Goal: Information Seeking & Learning: Check status

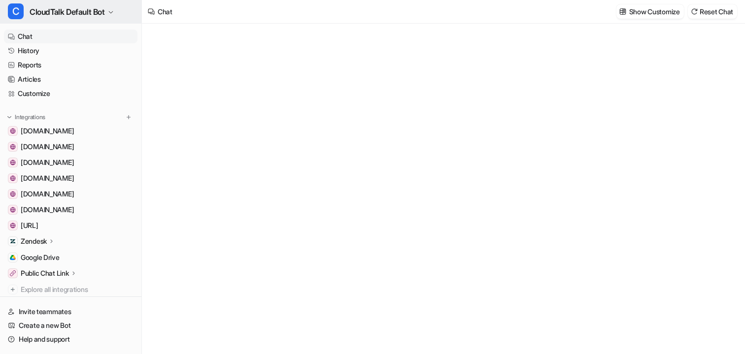
click at [56, 13] on span "CloudTalk Default Bot" at bounding box center [67, 12] width 75 height 14
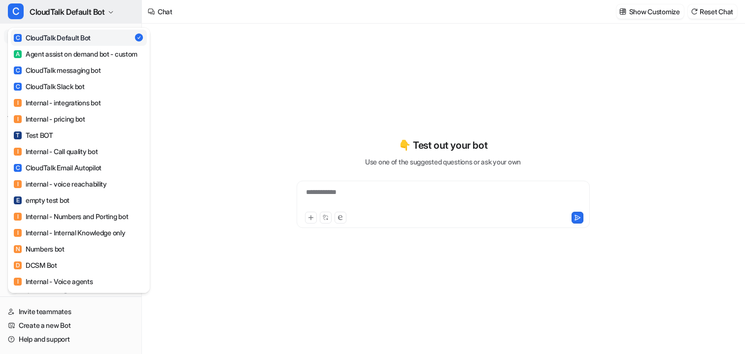
type textarea "**********"
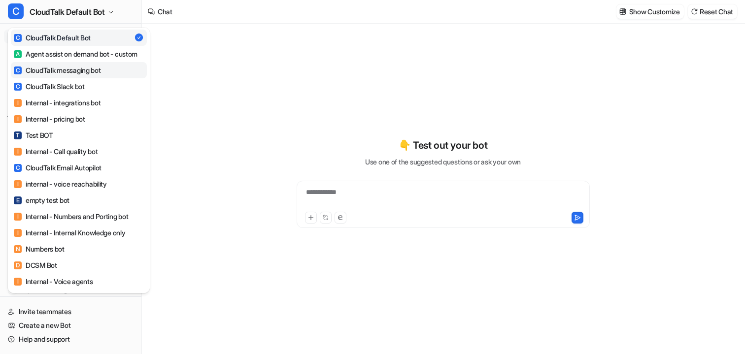
click at [66, 75] on link "C CloudTalk messaging bot" at bounding box center [79, 70] width 136 height 16
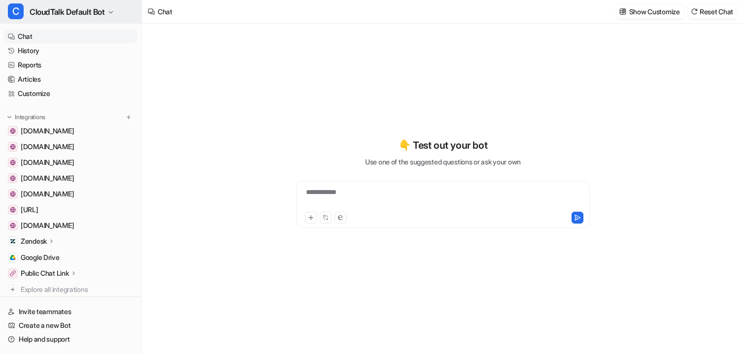
click at [70, 16] on span "CloudTalk Default Bot" at bounding box center [67, 12] width 75 height 14
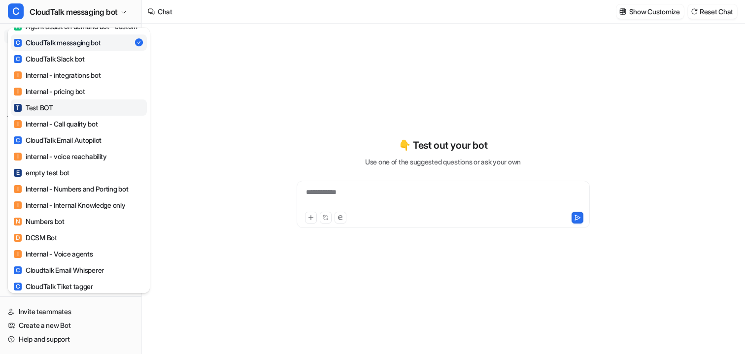
type textarea "**********"
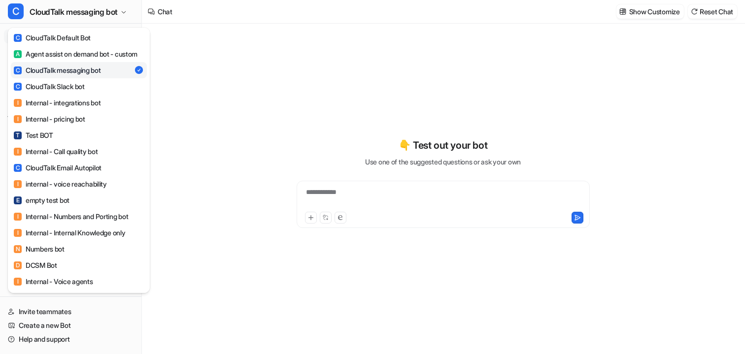
click at [277, 21] on div "C CloudTalk messaging bot C CloudTalk Default Bot A Agent assist on demand bot …" at bounding box center [372, 177] width 745 height 354
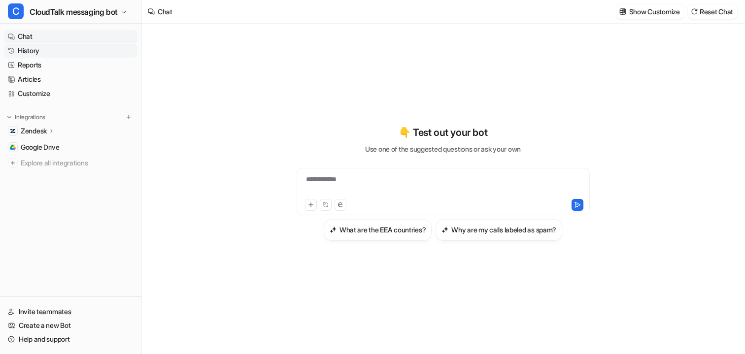
click at [36, 50] on link "History" at bounding box center [71, 51] width 134 height 14
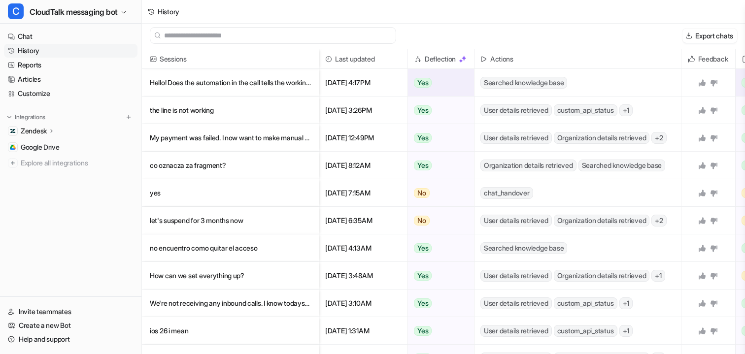
click at [362, 86] on span "[DATE] 4:17PM" at bounding box center [363, 83] width 80 height 28
click at [269, 83] on p "Hello! Does the automation in the call tells the working hours at any point, if" at bounding box center [230, 83] width 161 height 28
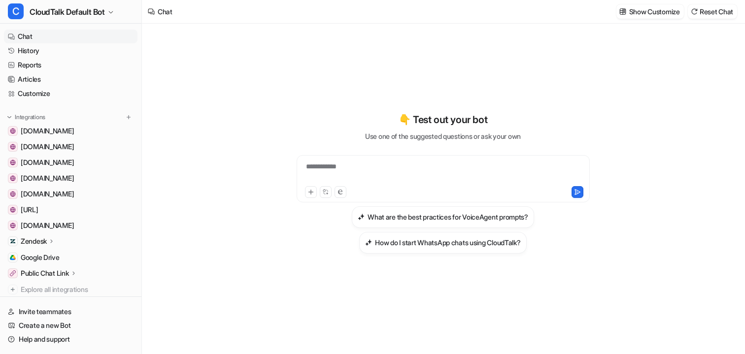
click at [39, 42] on link "Chat" at bounding box center [71, 37] width 134 height 14
click at [39, 46] on link "History" at bounding box center [71, 51] width 134 height 14
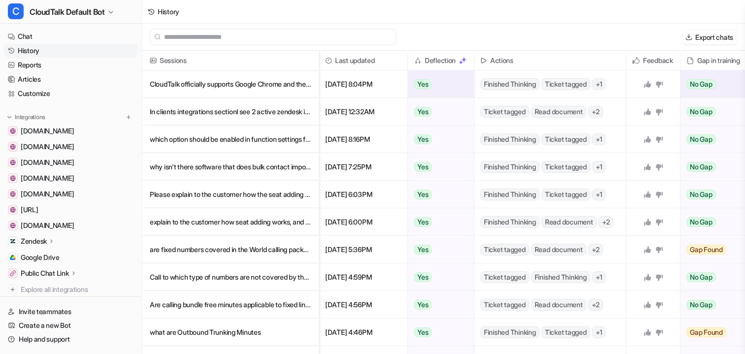
click at [212, 88] on p "CloudTalk officially supports Google Chrome and the CloudTalk Phone desktop/mobi" at bounding box center [230, 84] width 161 height 28
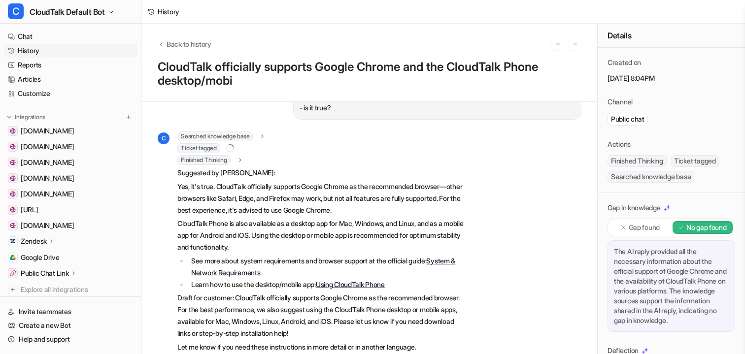
scroll to position [29, 0]
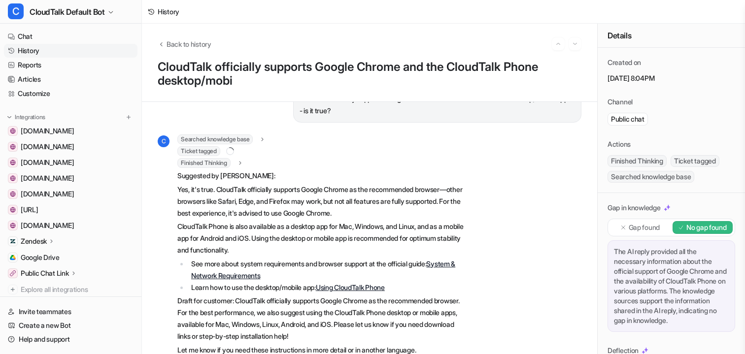
click at [233, 153] on icon at bounding box center [230, 151] width 11 height 11
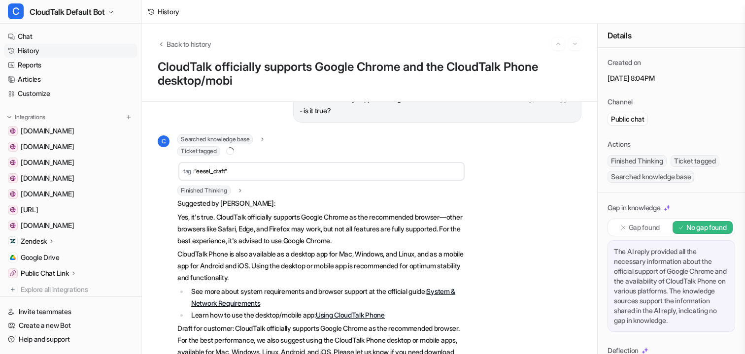
click at [234, 152] on icon at bounding box center [230, 151] width 8 height 8
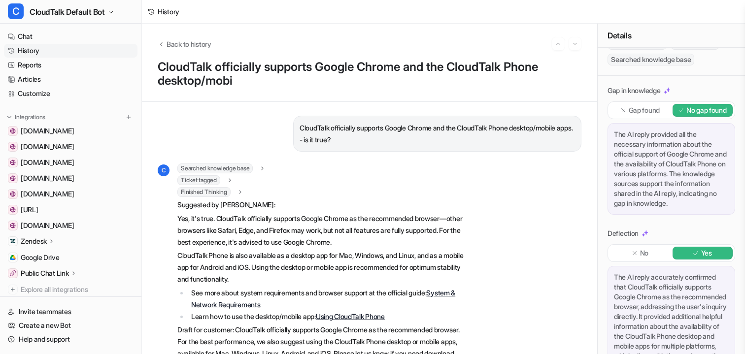
scroll to position [0, 0]
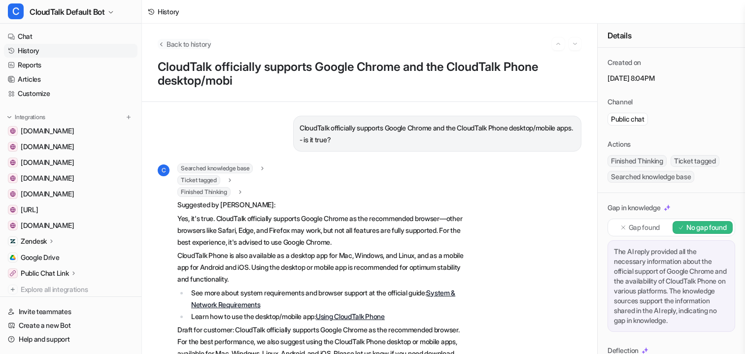
click at [187, 43] on span "Back to history" at bounding box center [189, 44] width 45 height 10
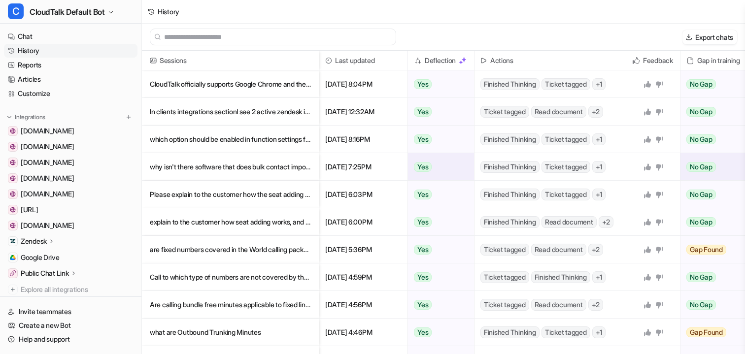
click at [276, 166] on p "why isn't there software that does bulk contact import for us?" at bounding box center [230, 167] width 161 height 28
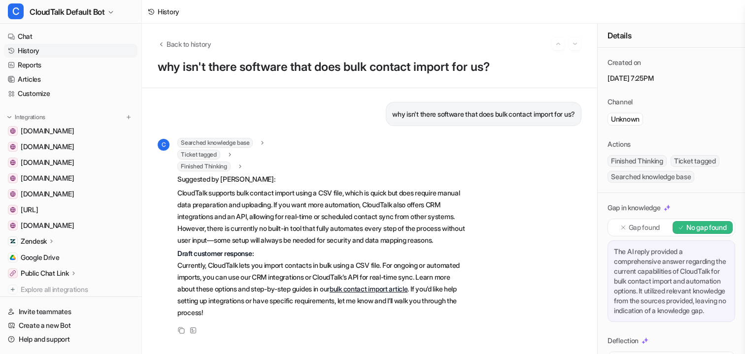
click at [621, 120] on p "Unknown" at bounding box center [625, 119] width 29 height 10
click at [198, 35] on div "Back to history why isn't there software that does bulk contact import for us?" at bounding box center [369, 56] width 455 height 65
click at [198, 46] on span "Back to history" at bounding box center [189, 44] width 45 height 10
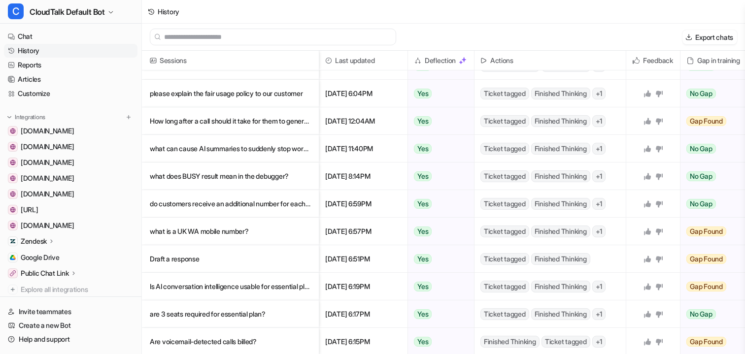
scroll to position [1, 0]
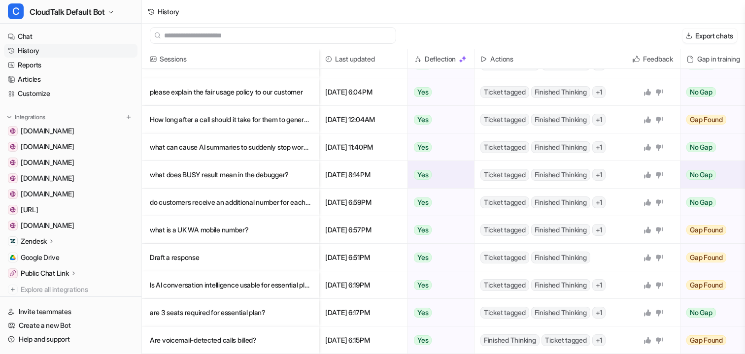
click at [241, 168] on p "what does BUSY result mean in the debugger?" at bounding box center [230, 175] width 161 height 28
click at [234, 178] on p "what does BUSY result mean in the debugger?" at bounding box center [230, 175] width 161 height 28
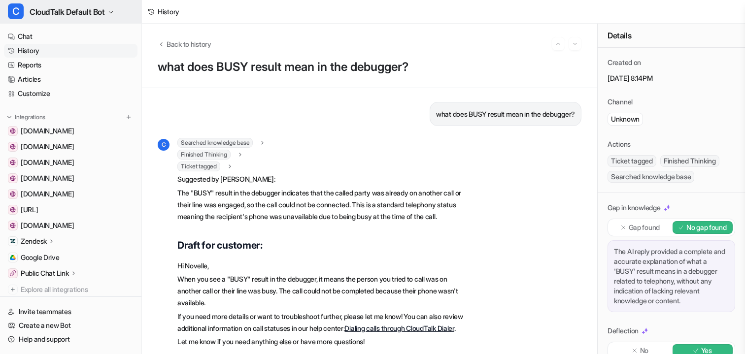
click at [104, 12] on span "CloudTalk Default Bot" at bounding box center [67, 12] width 75 height 14
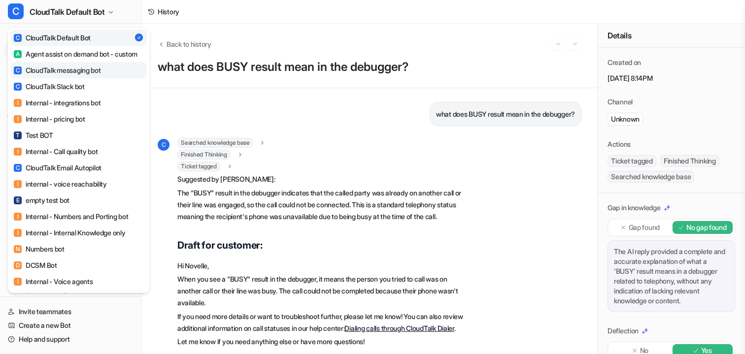
click at [64, 74] on link "C CloudTalk messaging bot" at bounding box center [79, 70] width 136 height 16
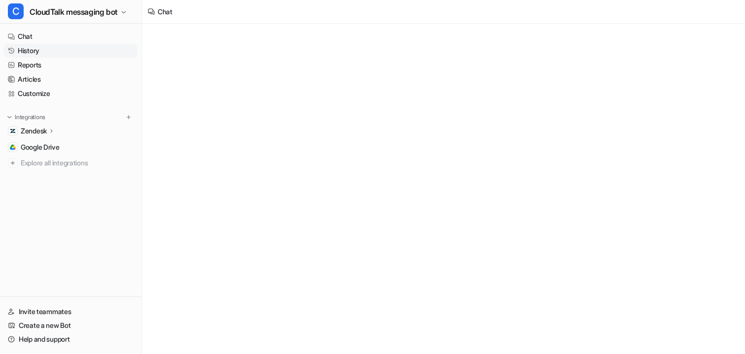
click at [36, 54] on link "History" at bounding box center [71, 51] width 134 height 14
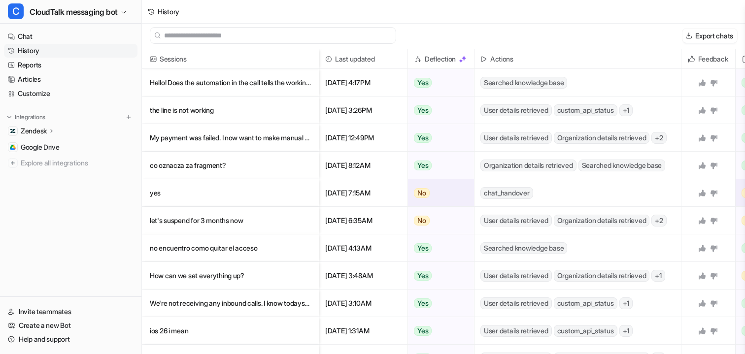
click at [512, 196] on span "chat_handover" at bounding box center [507, 193] width 53 height 12
click at [504, 194] on span "chat_handover" at bounding box center [507, 193] width 53 height 12
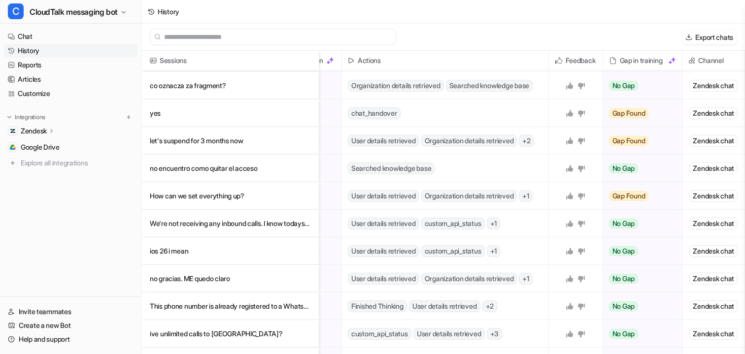
scroll to position [0, 133]
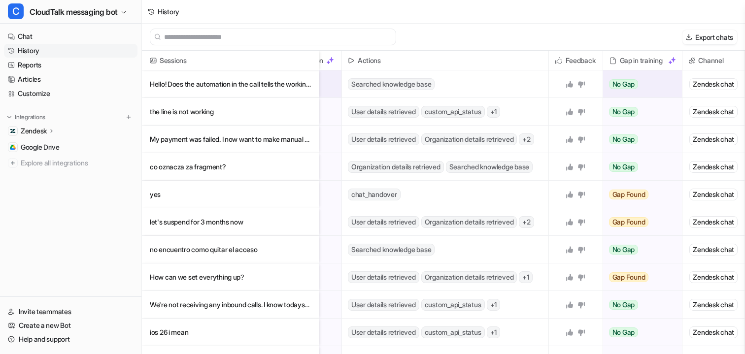
click at [185, 79] on p "Hello! Does the automation in the call tells the working hours at any point, if" at bounding box center [230, 84] width 161 height 28
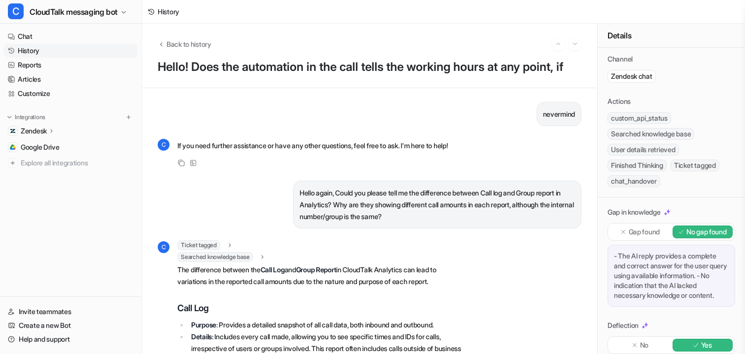
scroll to position [45, 0]
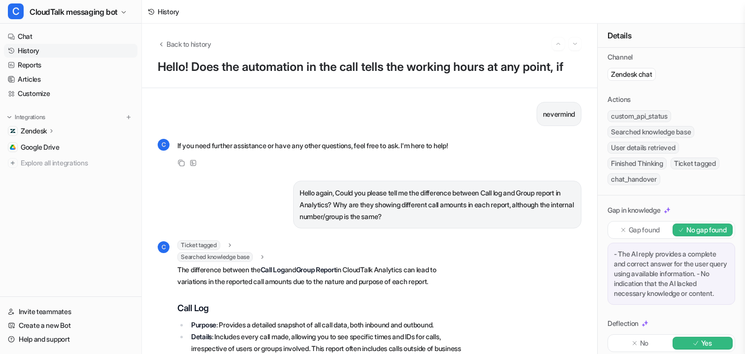
click at [646, 163] on span "Finished Thinking" at bounding box center [637, 164] width 59 height 12
click at [676, 183] on div "custom_api_status Searched knowledge base User details retrieved Finished Think…" at bounding box center [672, 147] width 128 height 75
click at [182, 40] on span "Back to history" at bounding box center [189, 44] width 45 height 10
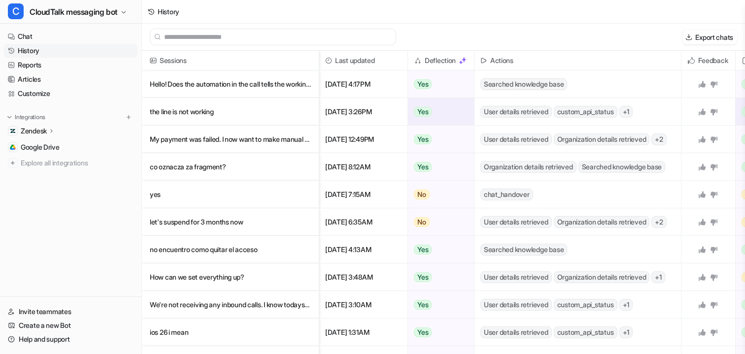
drag, startPoint x: 321, startPoint y: 112, endPoint x: 389, endPoint y: 112, distance: 68.0
click at [389, 112] on div "[DATE] 3:26PM" at bounding box center [363, 112] width 89 height 28
click at [389, 112] on span "[DATE] 3:26PM" at bounding box center [363, 112] width 80 height 28
